Goal: Use online tool/utility: Utilize a website feature to perform a specific function

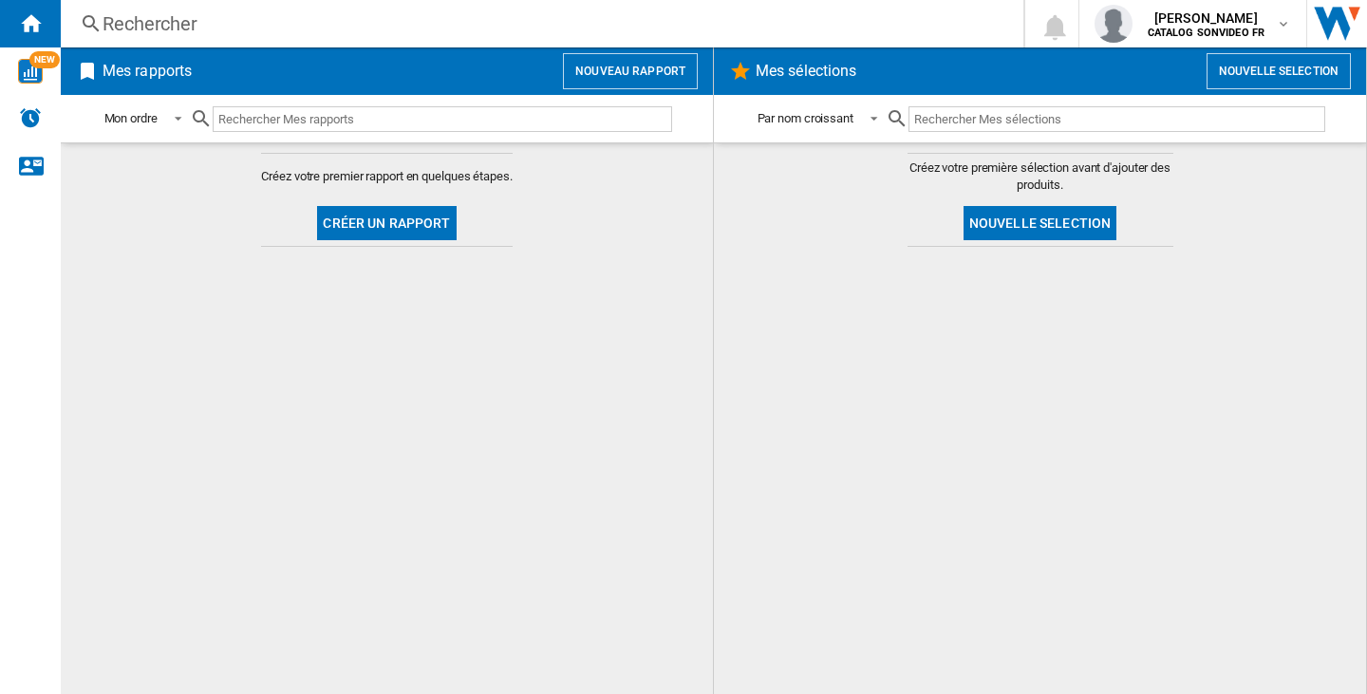
click at [632, 79] on button "Nouveau rapport" at bounding box center [630, 71] width 135 height 36
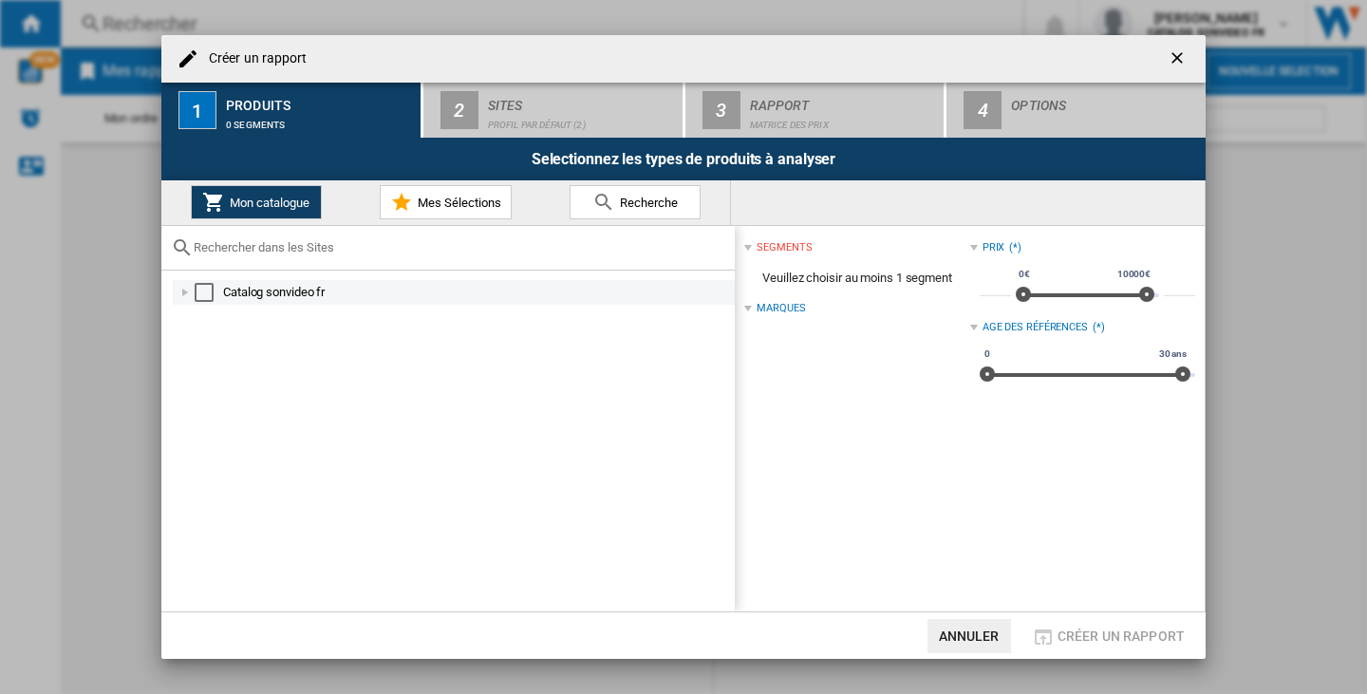
click at [206, 292] on div "Select" at bounding box center [204, 292] width 19 height 19
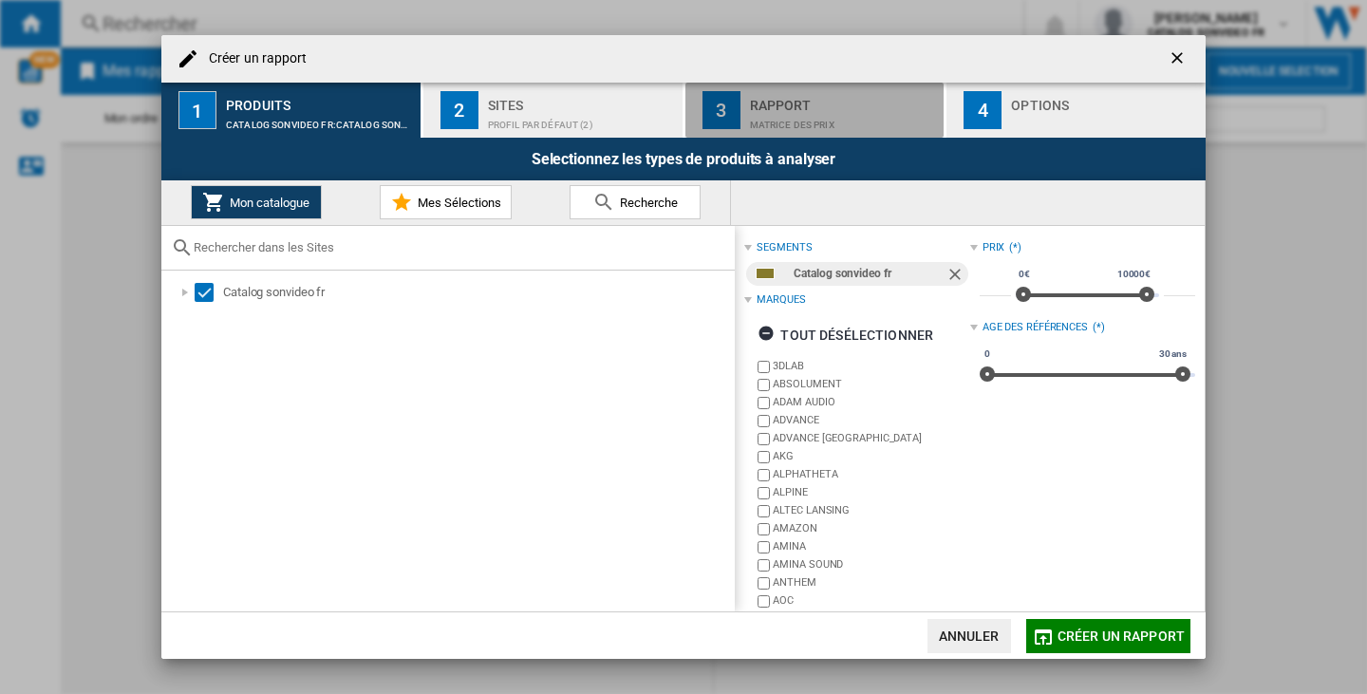
click at [810, 130] on button "3 Rapport Matrice des prix" at bounding box center [815, 110] width 261 height 55
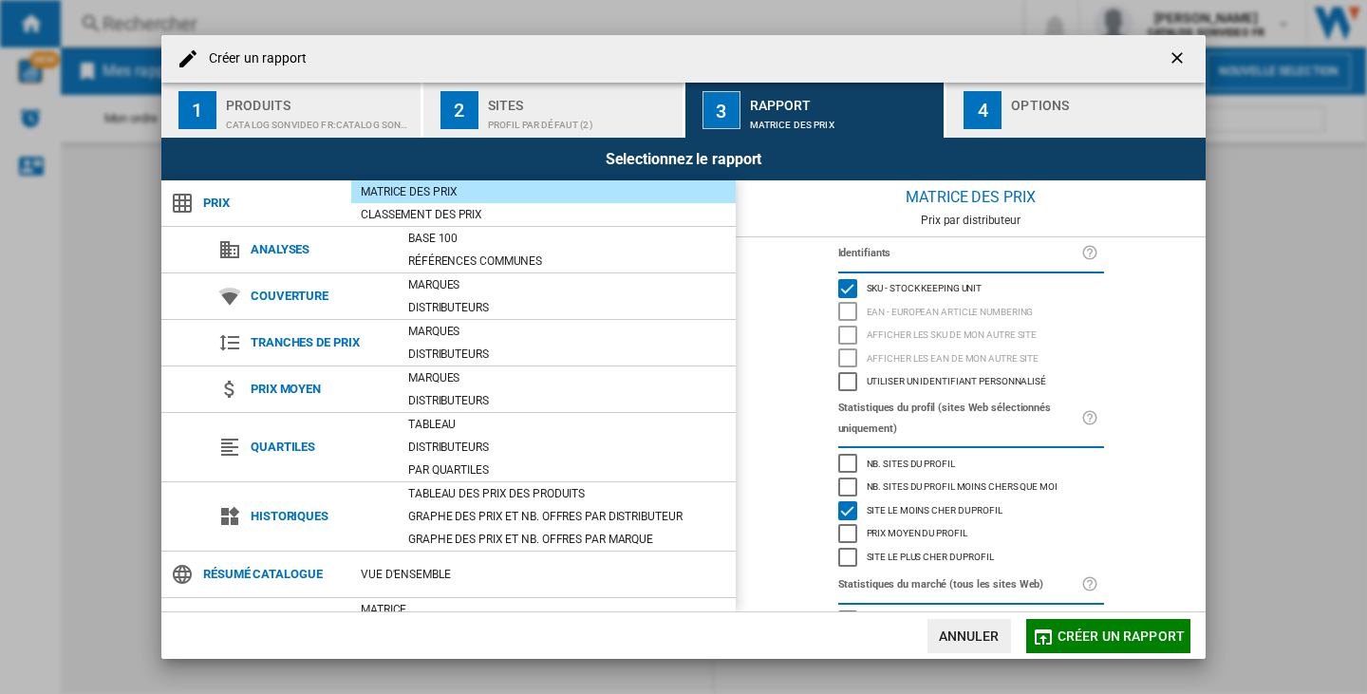
click at [843, 314] on div "EAN - European Article Numbering" at bounding box center [847, 311] width 19 height 19
click at [1185, 57] on ng-md-icon "getI18NText('BUTTONS.CLOSE_DIALOG')" at bounding box center [1178, 59] width 23 height 23
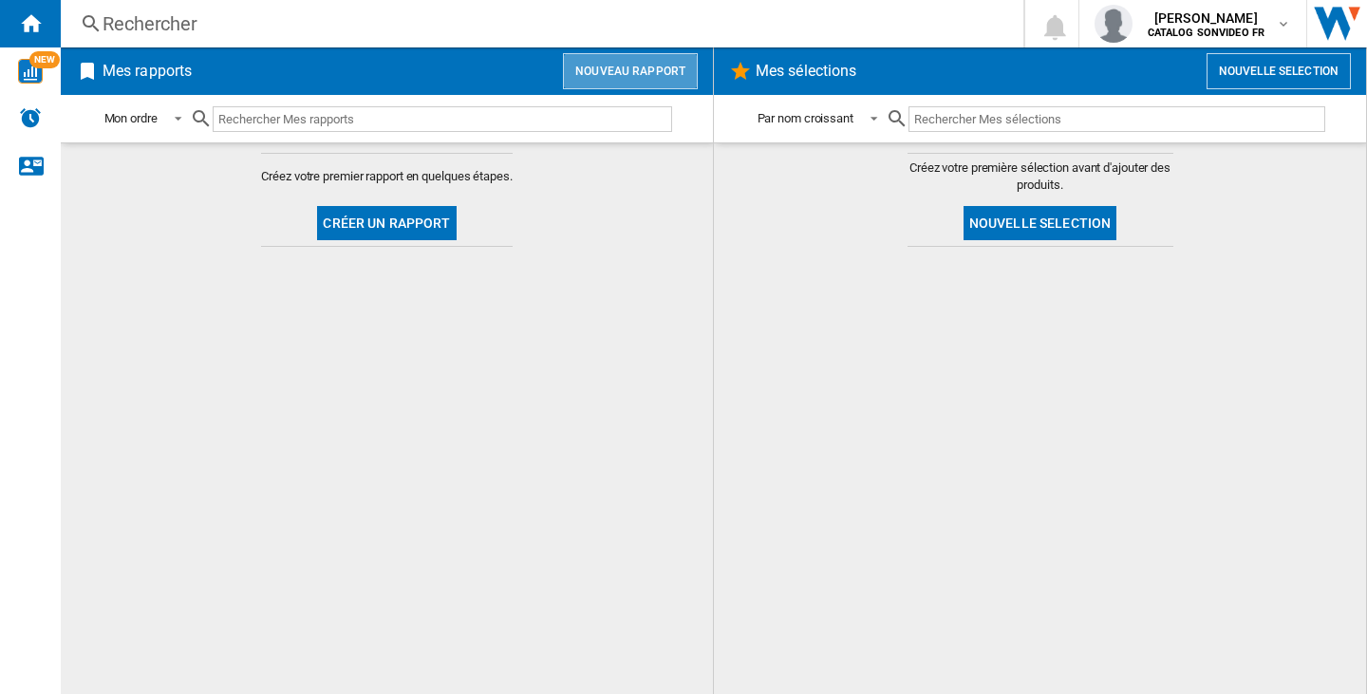
click at [662, 76] on button "Nouveau rapport" at bounding box center [630, 71] width 135 height 36
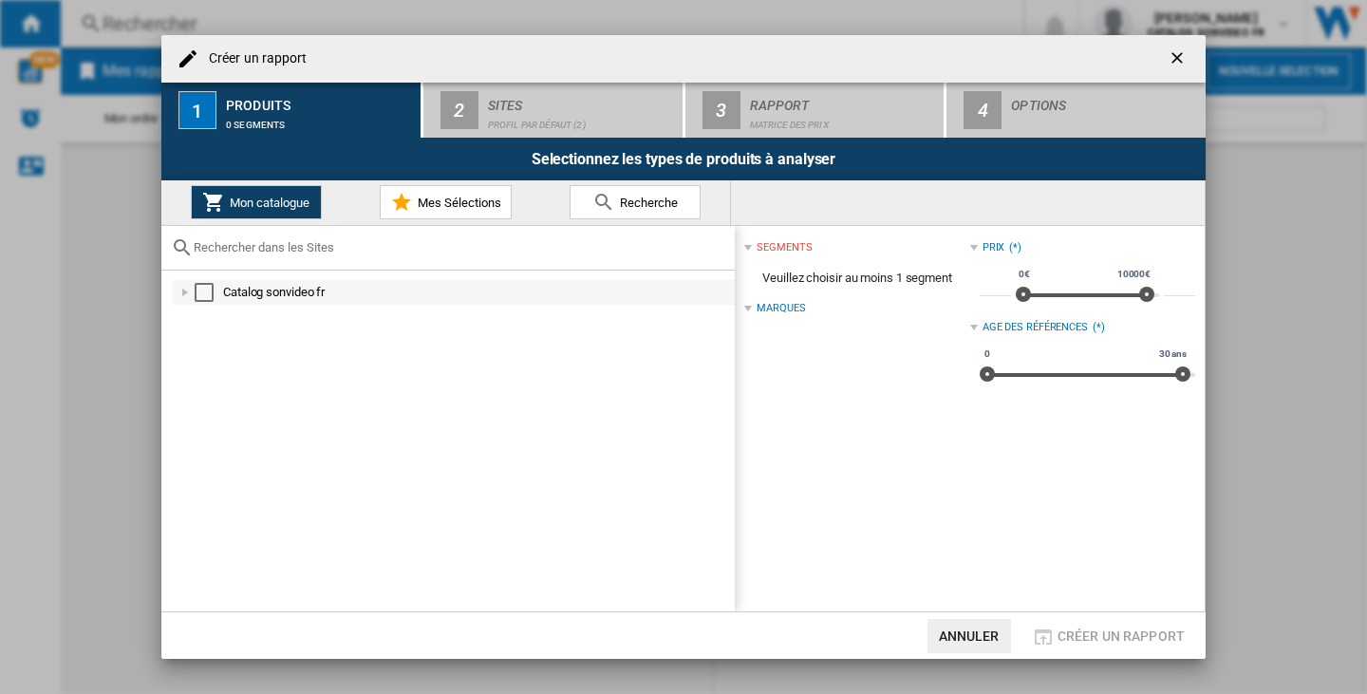
click at [189, 287] on div at bounding box center [185, 292] width 19 height 19
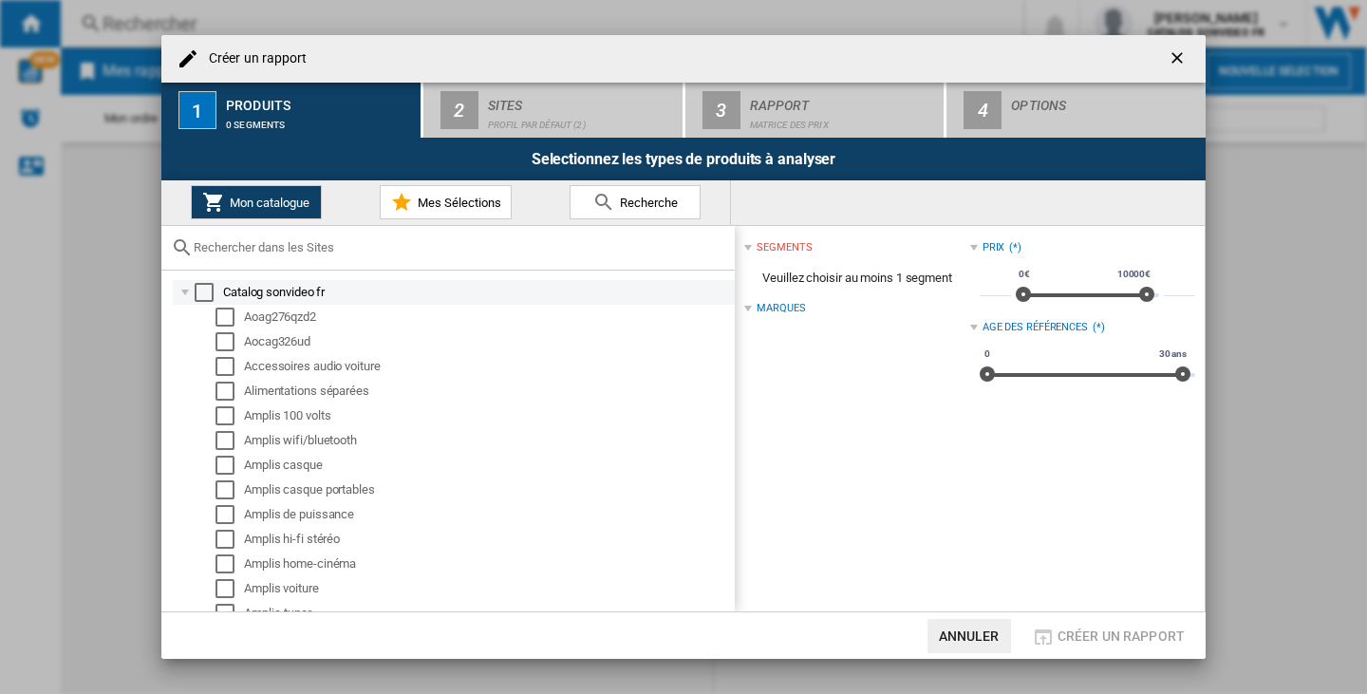
click at [207, 287] on div "Select" at bounding box center [204, 292] width 19 height 19
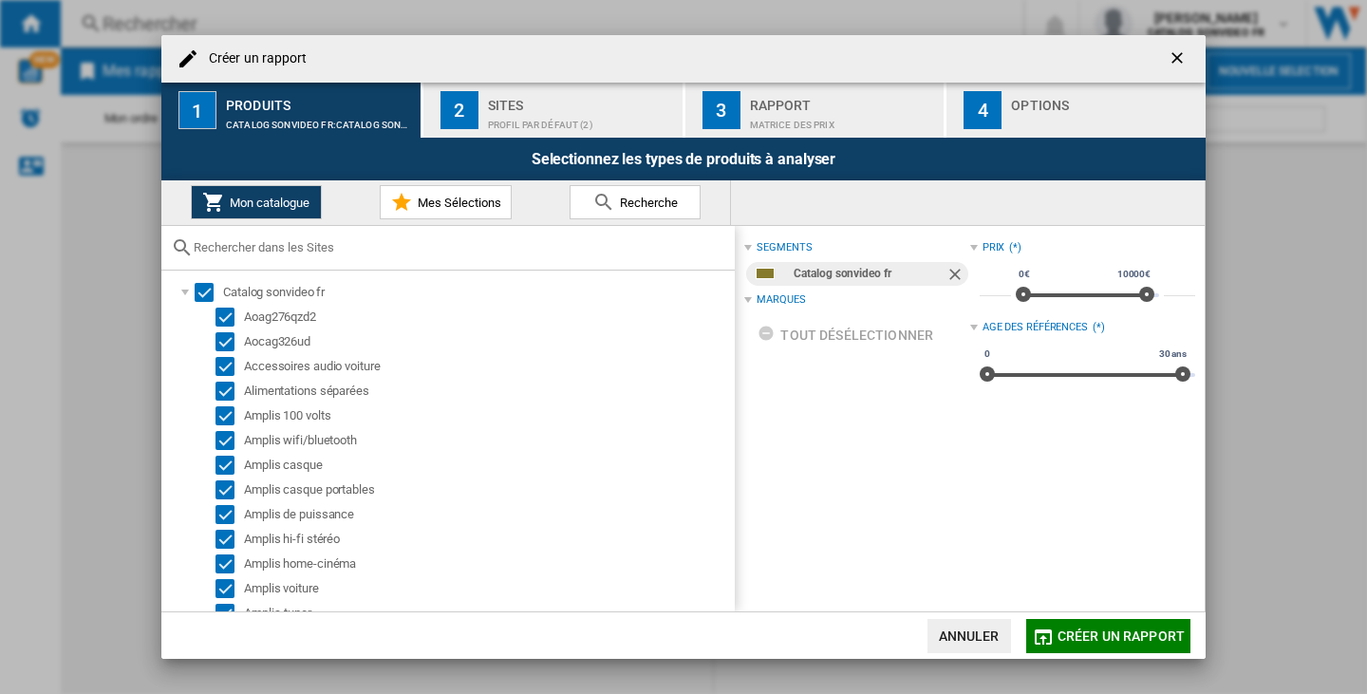
click at [886, 90] on div "Rapport" at bounding box center [843, 100] width 187 height 20
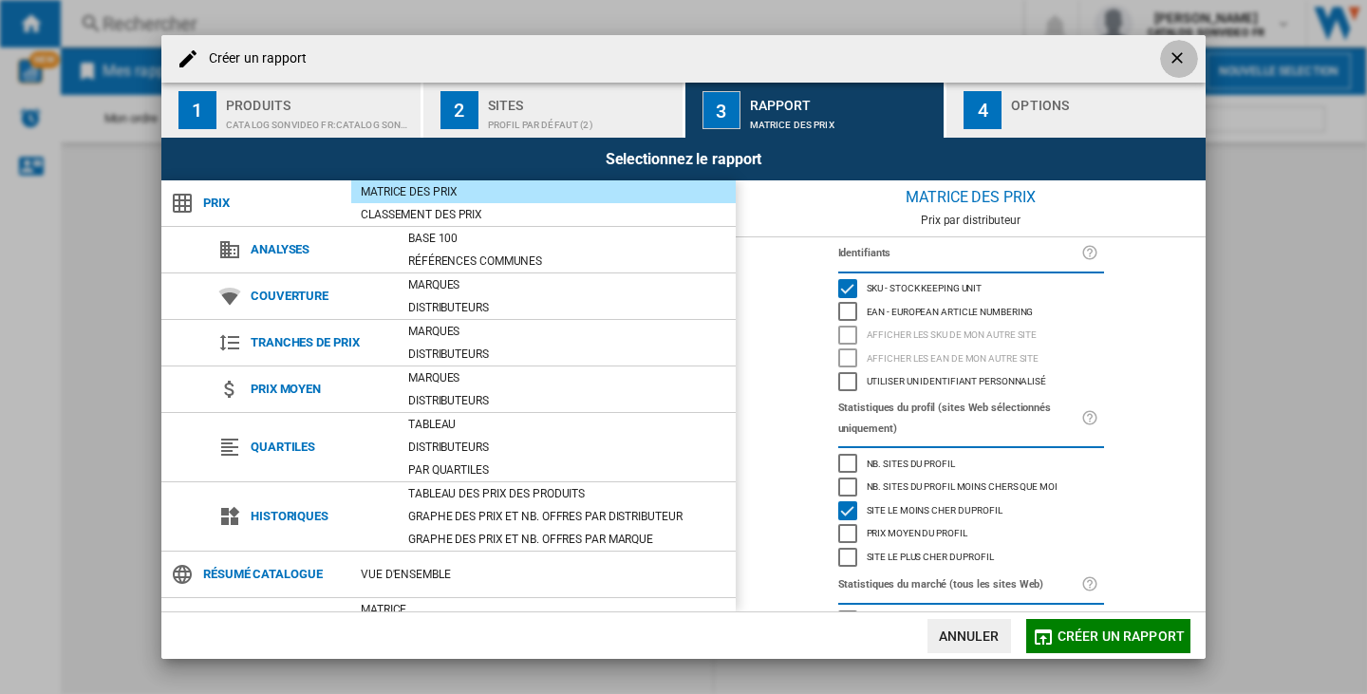
click at [1162, 70] on button "button" at bounding box center [1179, 59] width 38 height 38
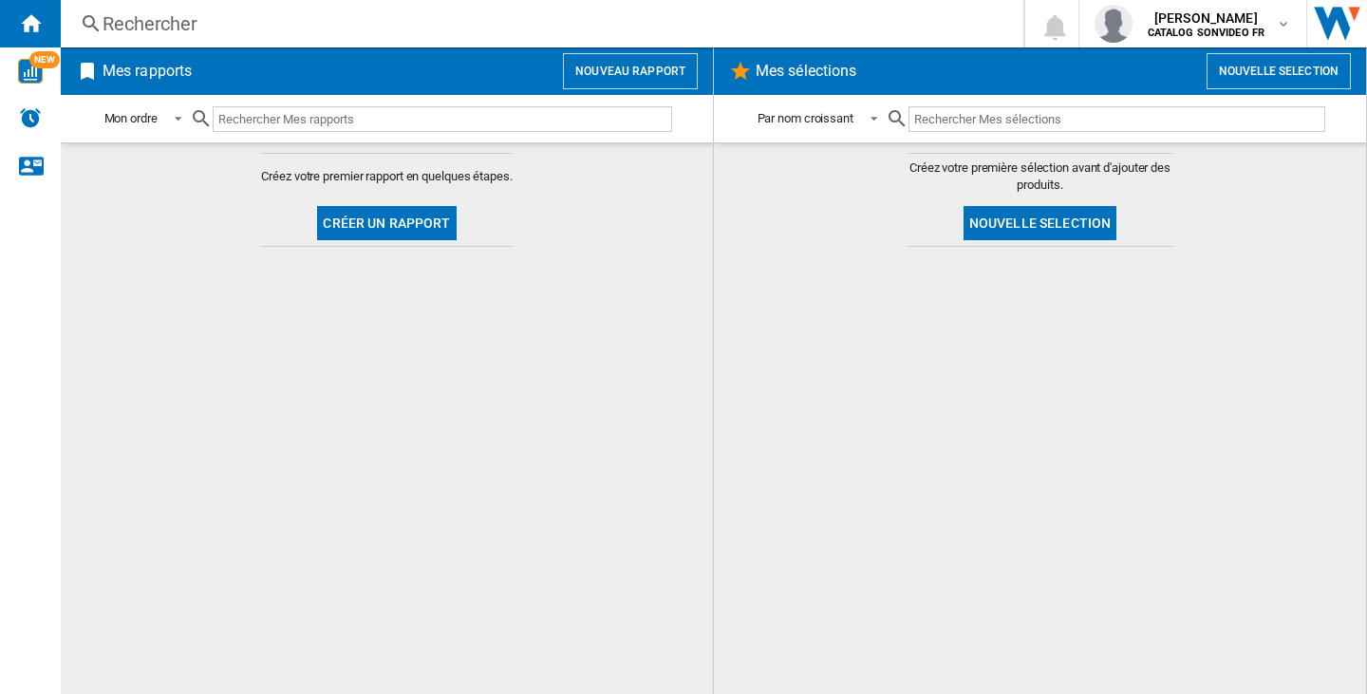
click at [1136, 441] on div at bounding box center [1040, 470] width 614 height 428
click at [678, 78] on button "Nouveau rapport" at bounding box center [630, 71] width 135 height 36
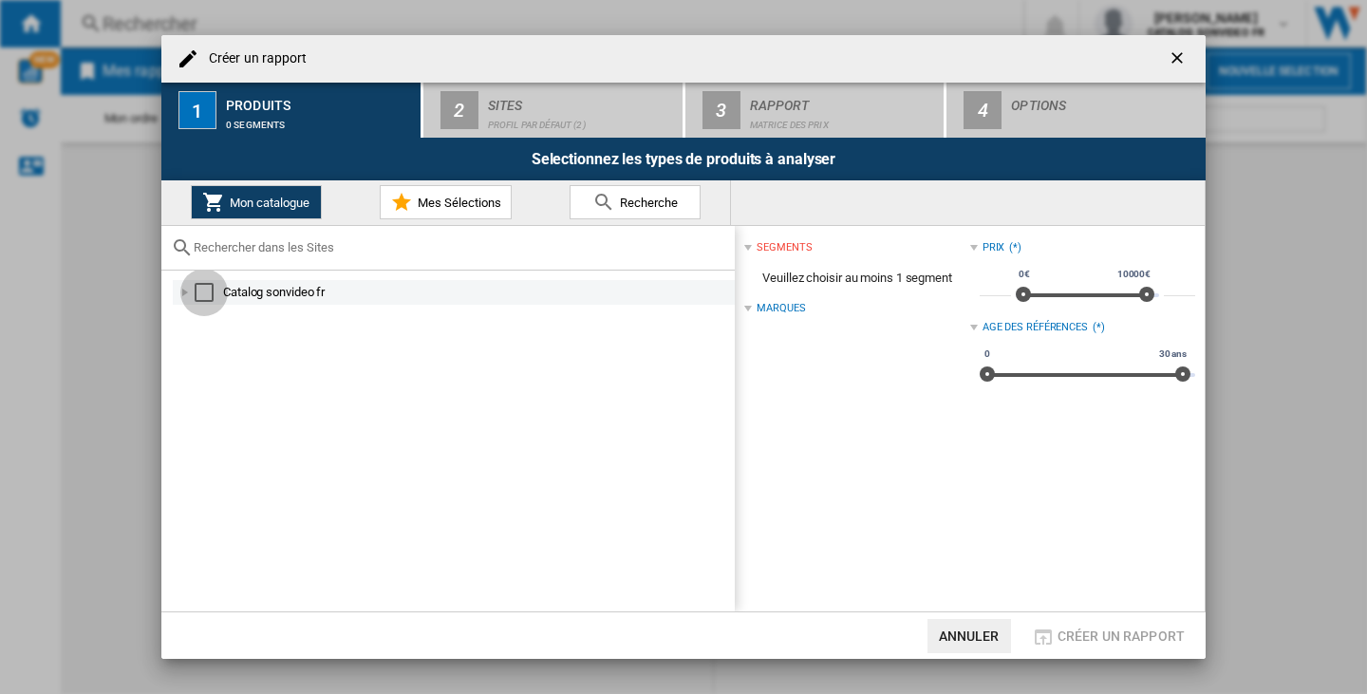
click at [205, 286] on div "Select" at bounding box center [204, 292] width 19 height 19
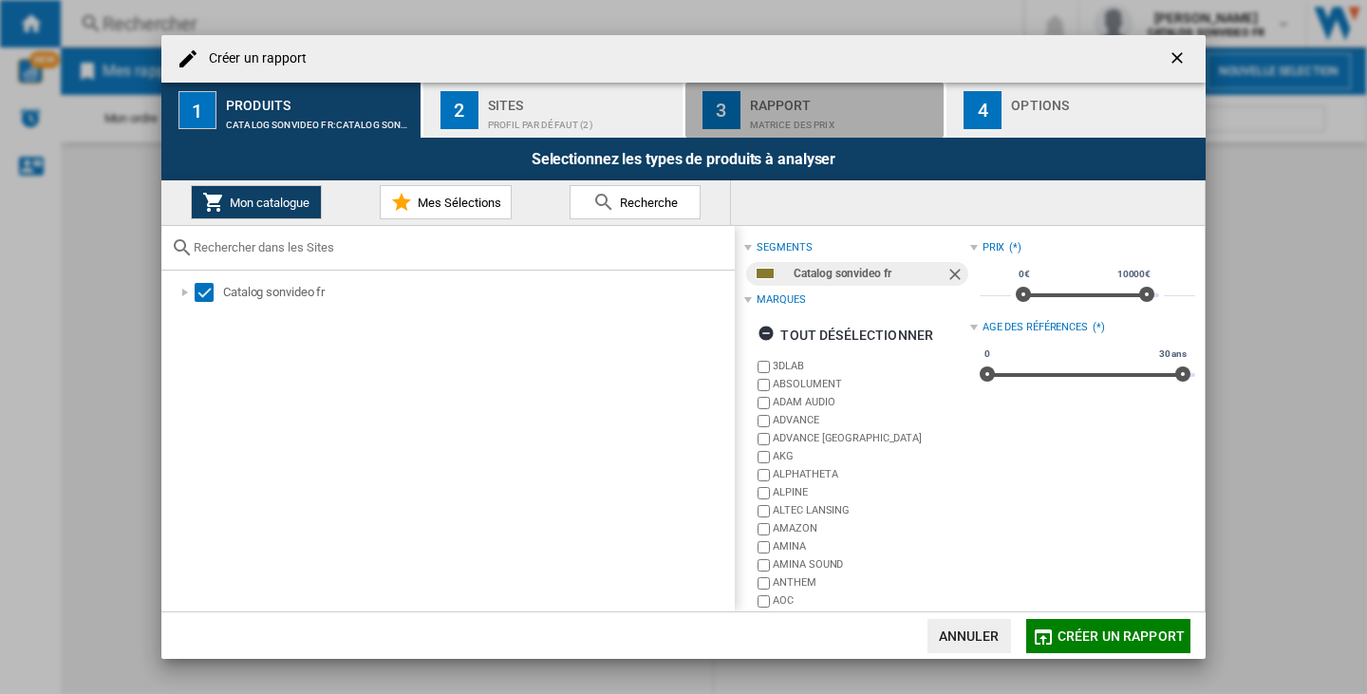
click at [891, 102] on div "Rapport" at bounding box center [843, 100] width 187 height 20
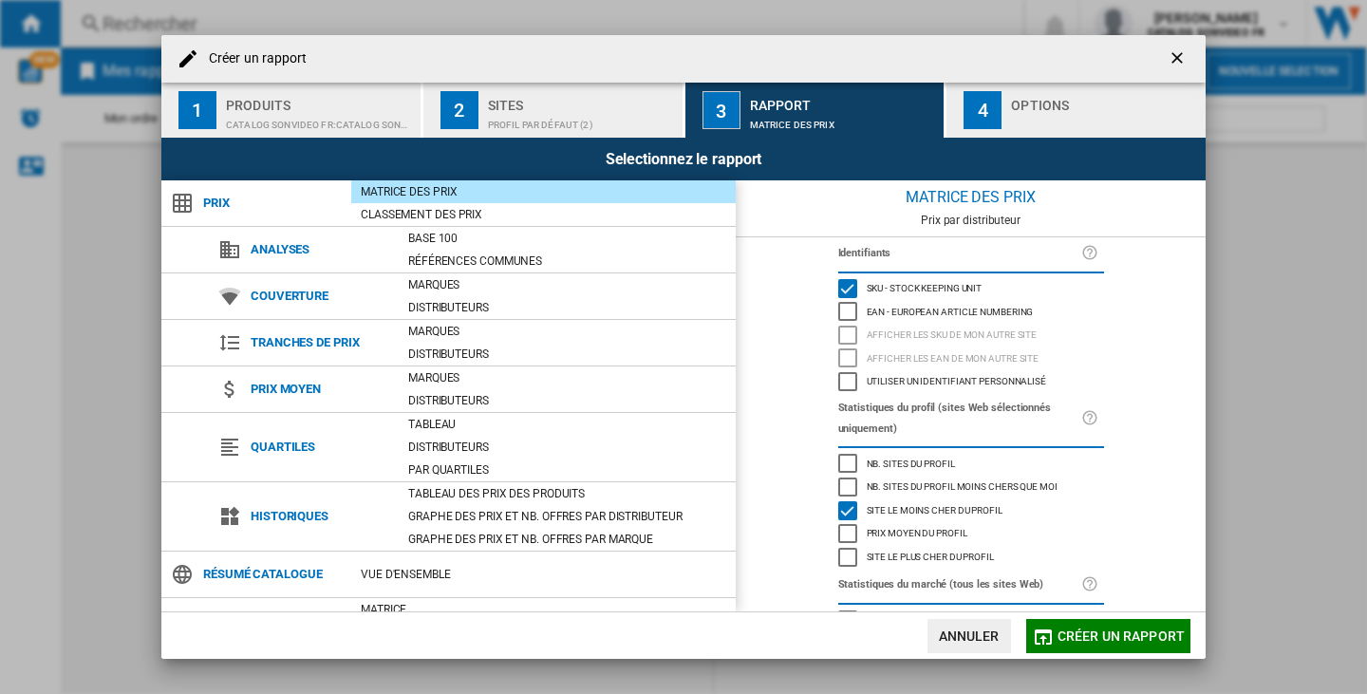
click at [1177, 51] on ng-md-icon "getI18NText('BUTTONS.CLOSE_DIALOG')" at bounding box center [1178, 59] width 23 height 23
